Goal: Information Seeking & Learning: Understand process/instructions

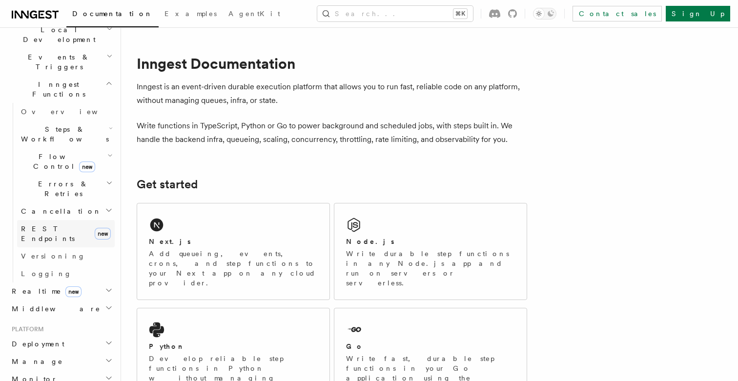
scroll to position [238, 0]
click at [96, 334] on h2 "Deployment" at bounding box center [61, 343] width 107 height 18
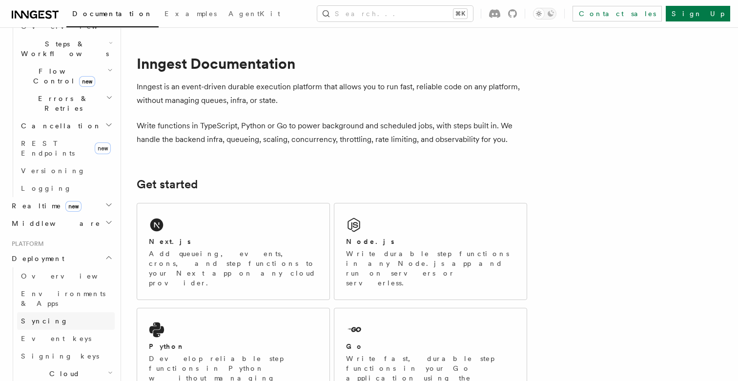
scroll to position [326, 0]
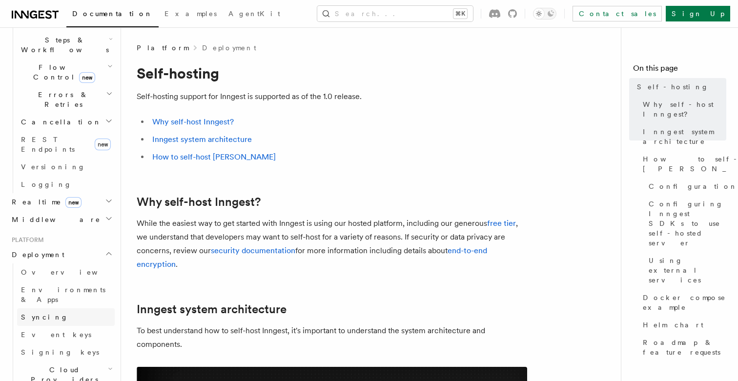
click at [91, 309] on link "Syncing" at bounding box center [66, 318] width 98 height 18
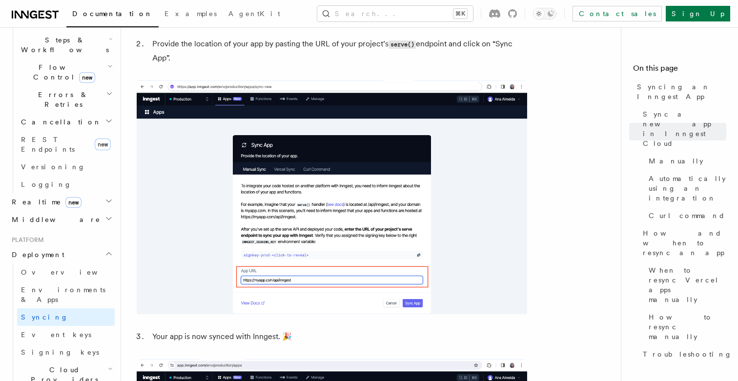
scroll to position [819, 0]
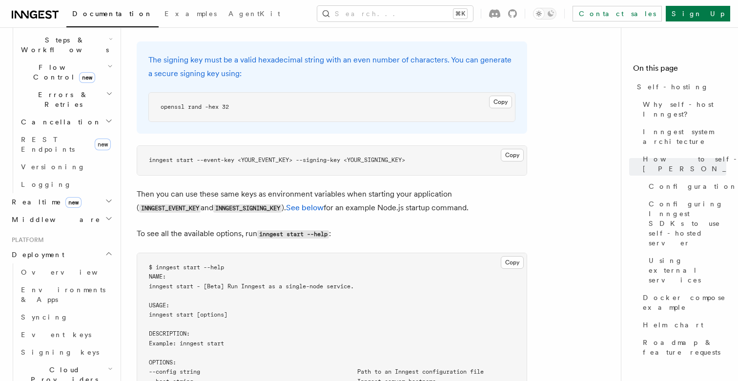
scroll to position [1497, 0]
